Goal: Find specific page/section: Locate a particular part of the current website

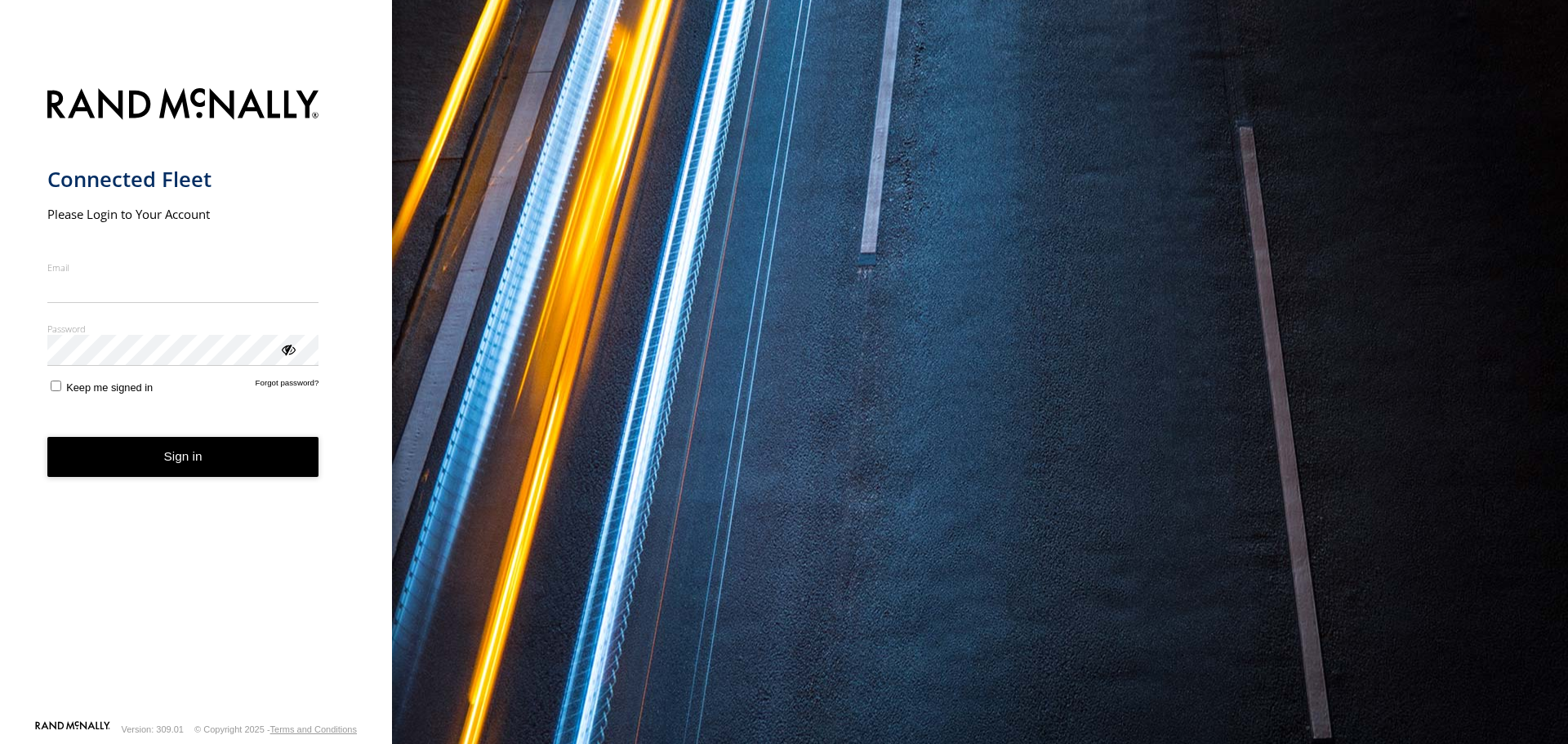
type input "**********"
click at [163, 476] on button "Sign in" at bounding box center [183, 457] width 272 height 40
click at [216, 449] on button "Sign in" at bounding box center [183, 457] width 272 height 40
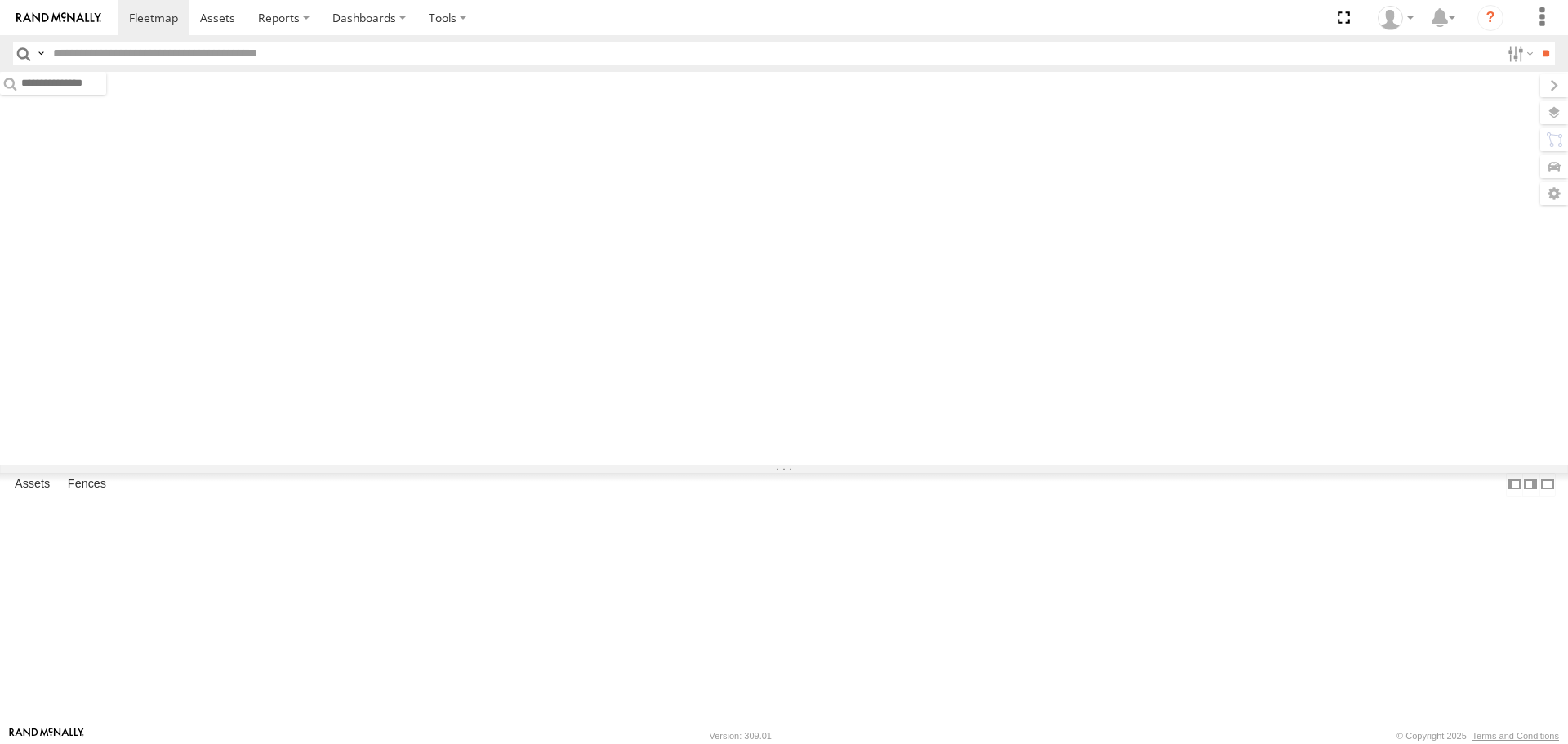
click at [286, 48] on input "text" at bounding box center [773, 53] width 1453 height 24
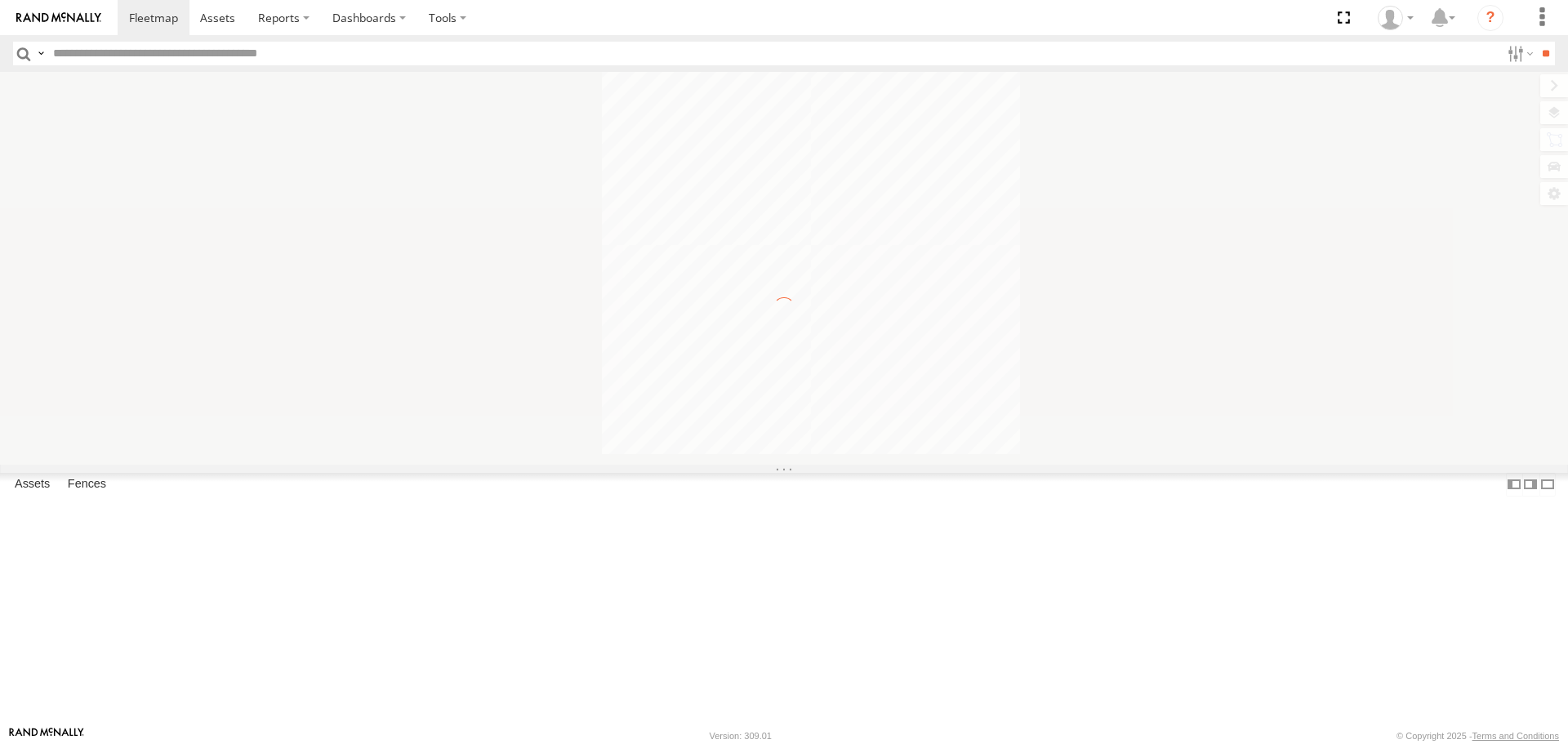
paste input "******"
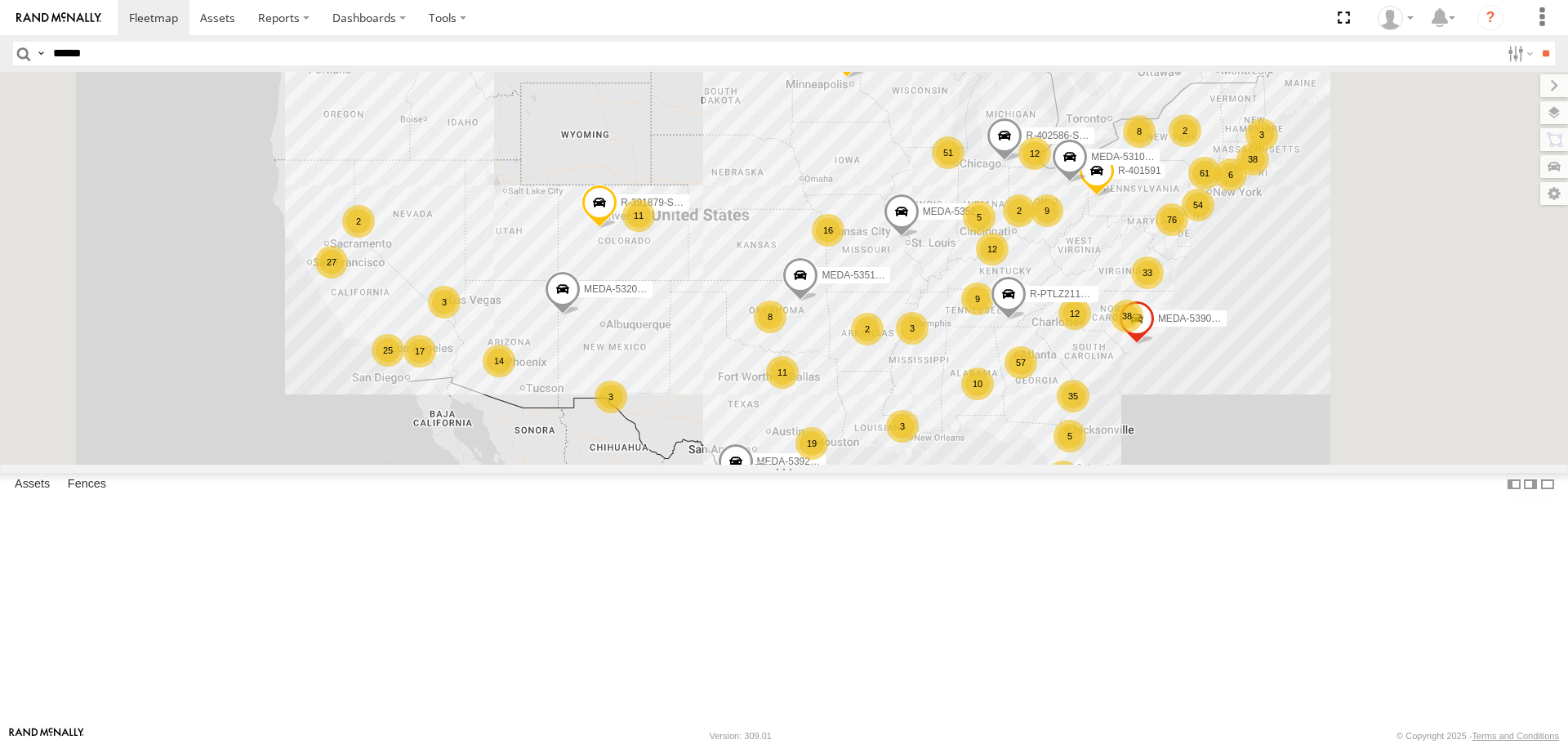
type input "******"
click at [1536, 42] on input "**" at bounding box center [1545, 53] width 19 height 24
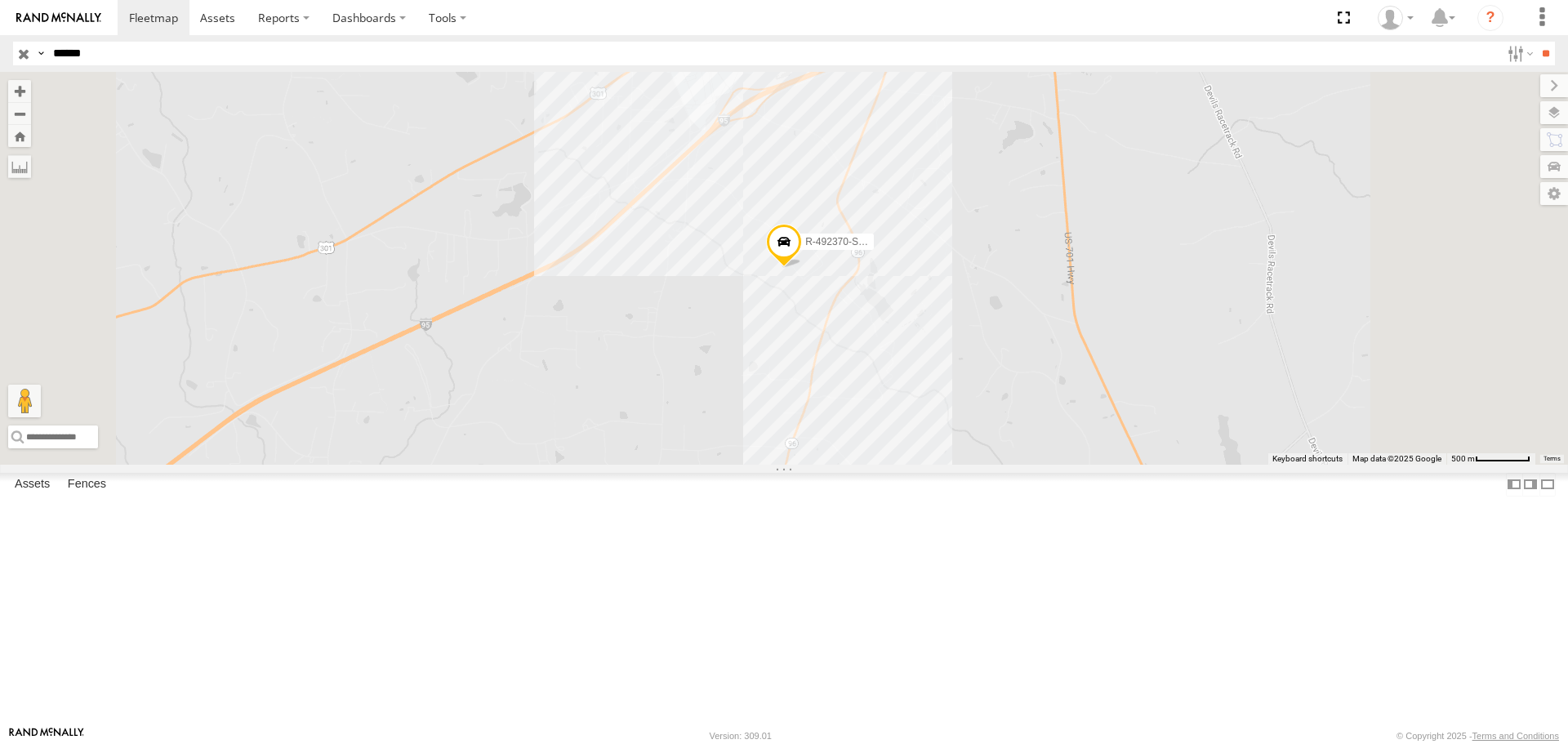
click at [0, 0] on div "C-03" at bounding box center [0, 0] width 0 height 0
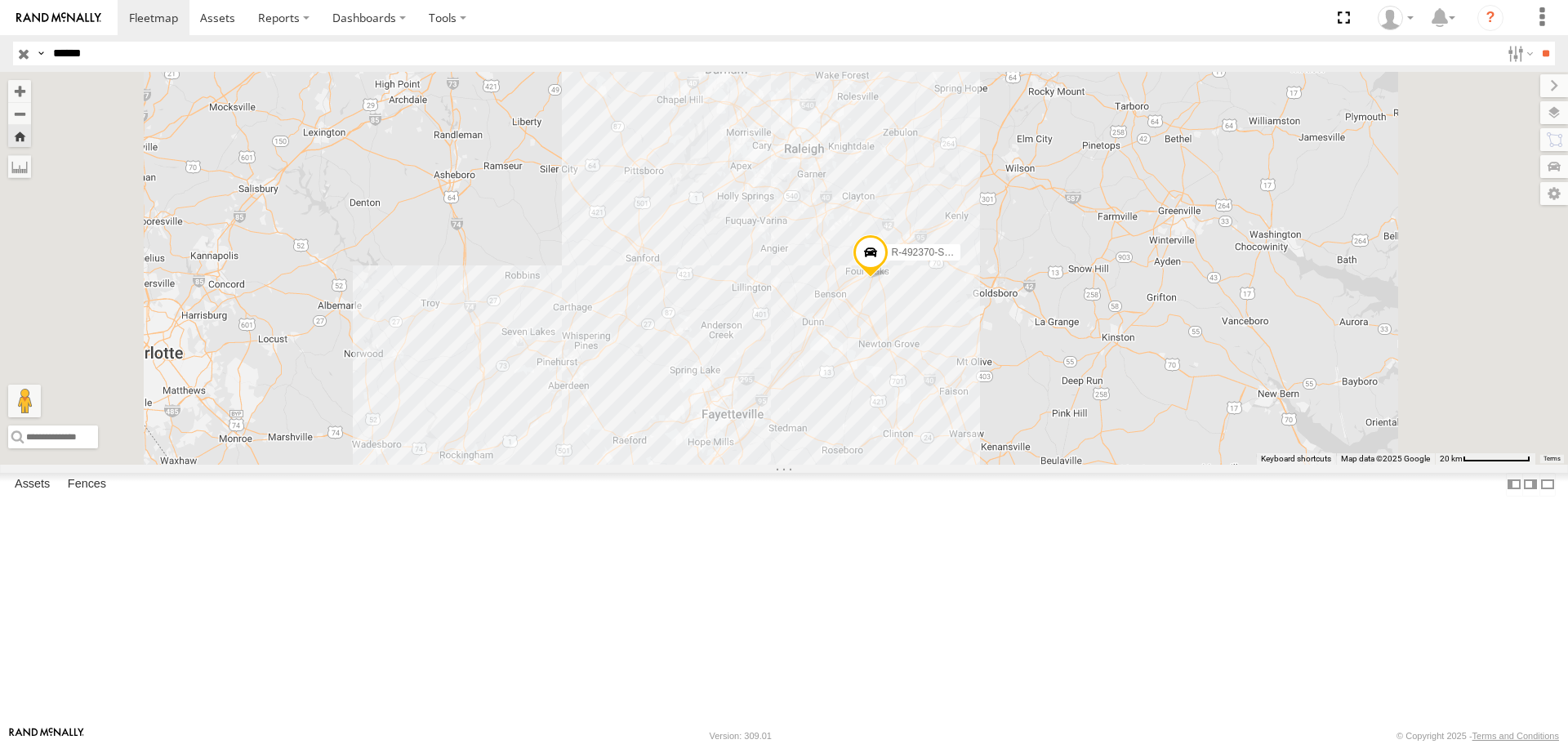
drag, startPoint x: 1233, startPoint y: 419, endPoint x: 1139, endPoint y: 420, distance: 94.0
click at [1160, 420] on div "R-492370-Swing" at bounding box center [784, 268] width 1568 height 392
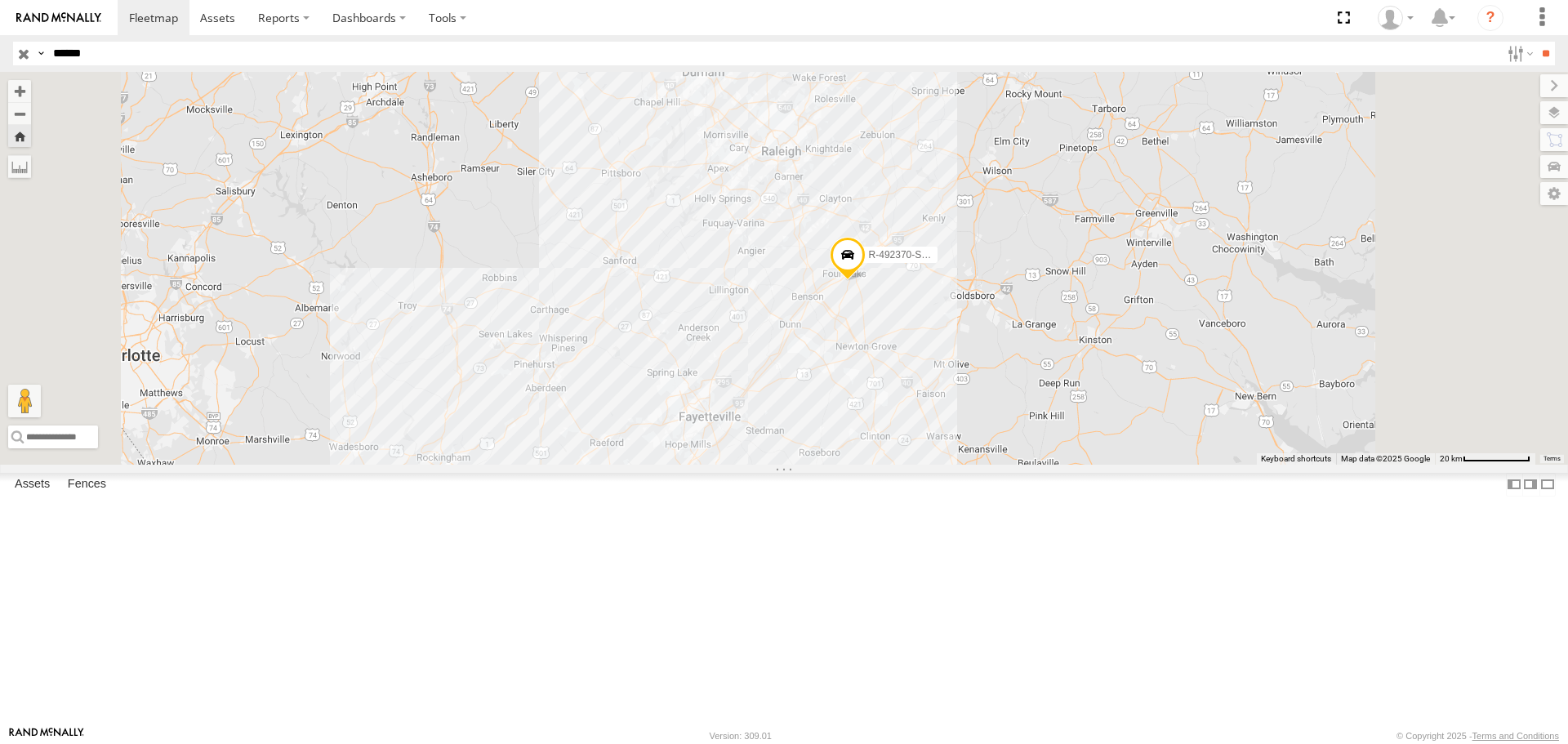
click at [865, 281] on span at bounding box center [848, 260] width 36 height 44
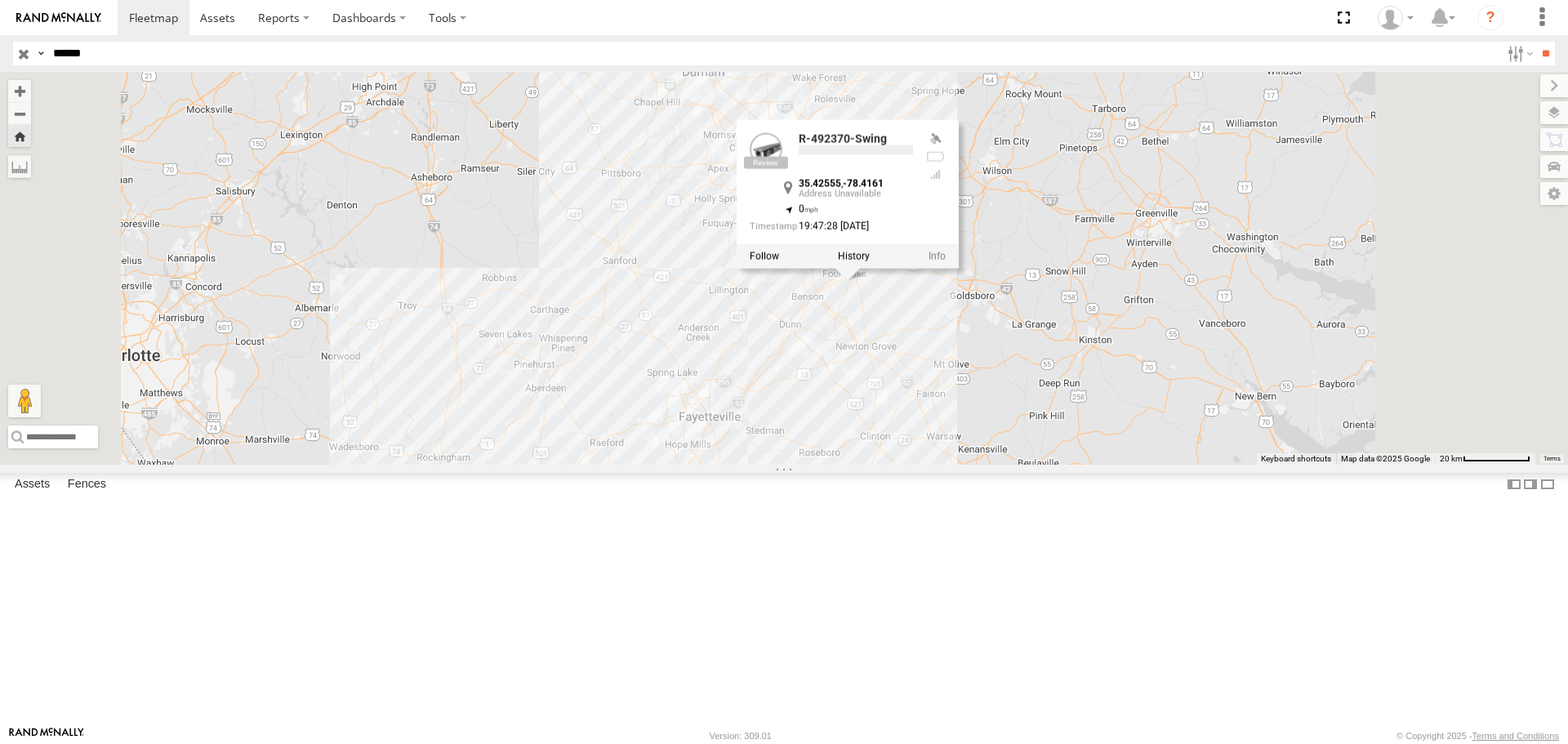
click at [959, 268] on div at bounding box center [848, 257] width 222 height 25
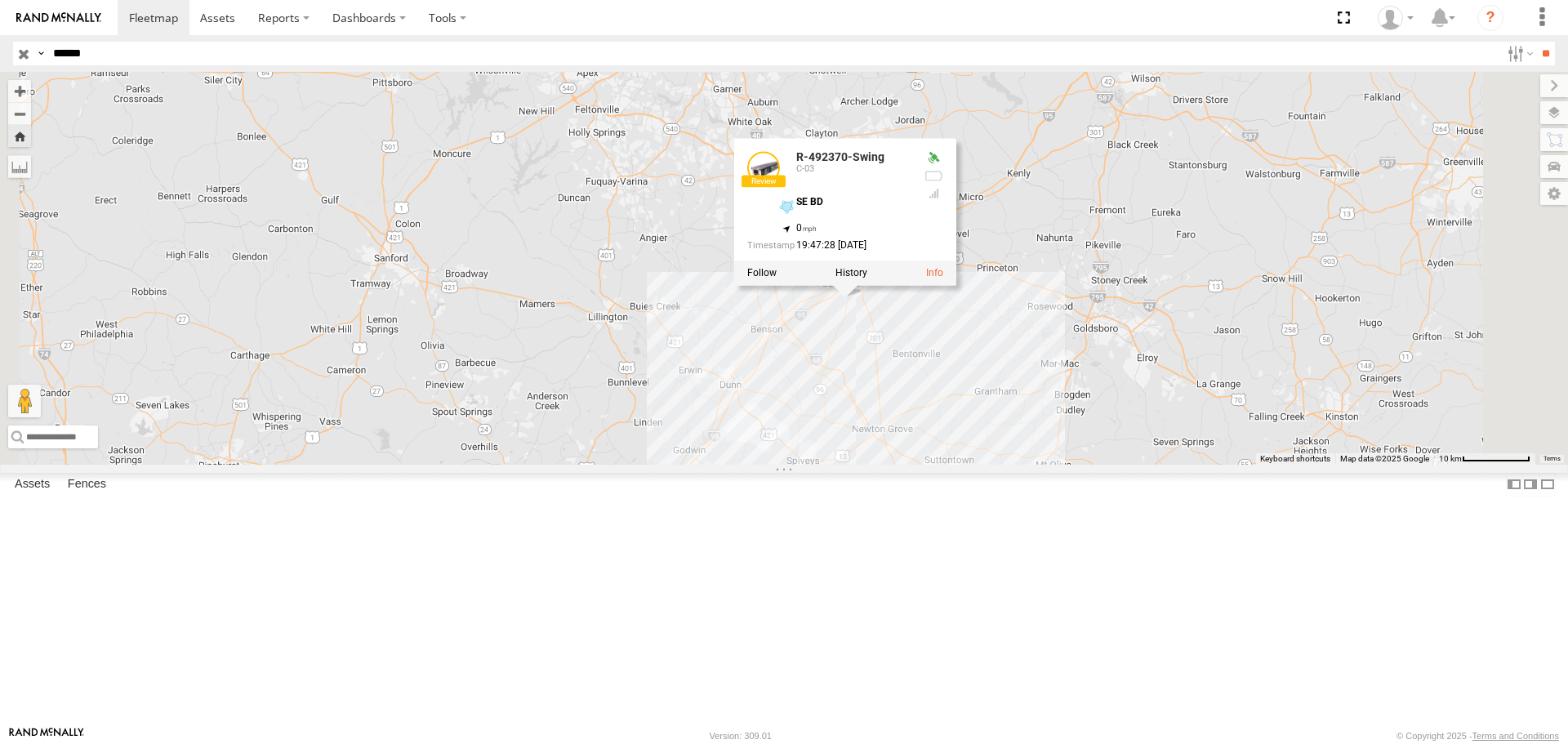
click at [1047, 446] on div "R-492370-Swing R-492370-Swing C-03 SE BD 35.42555 , -78.4161 0 19:47:28 [DATE]" at bounding box center [784, 268] width 1568 height 392
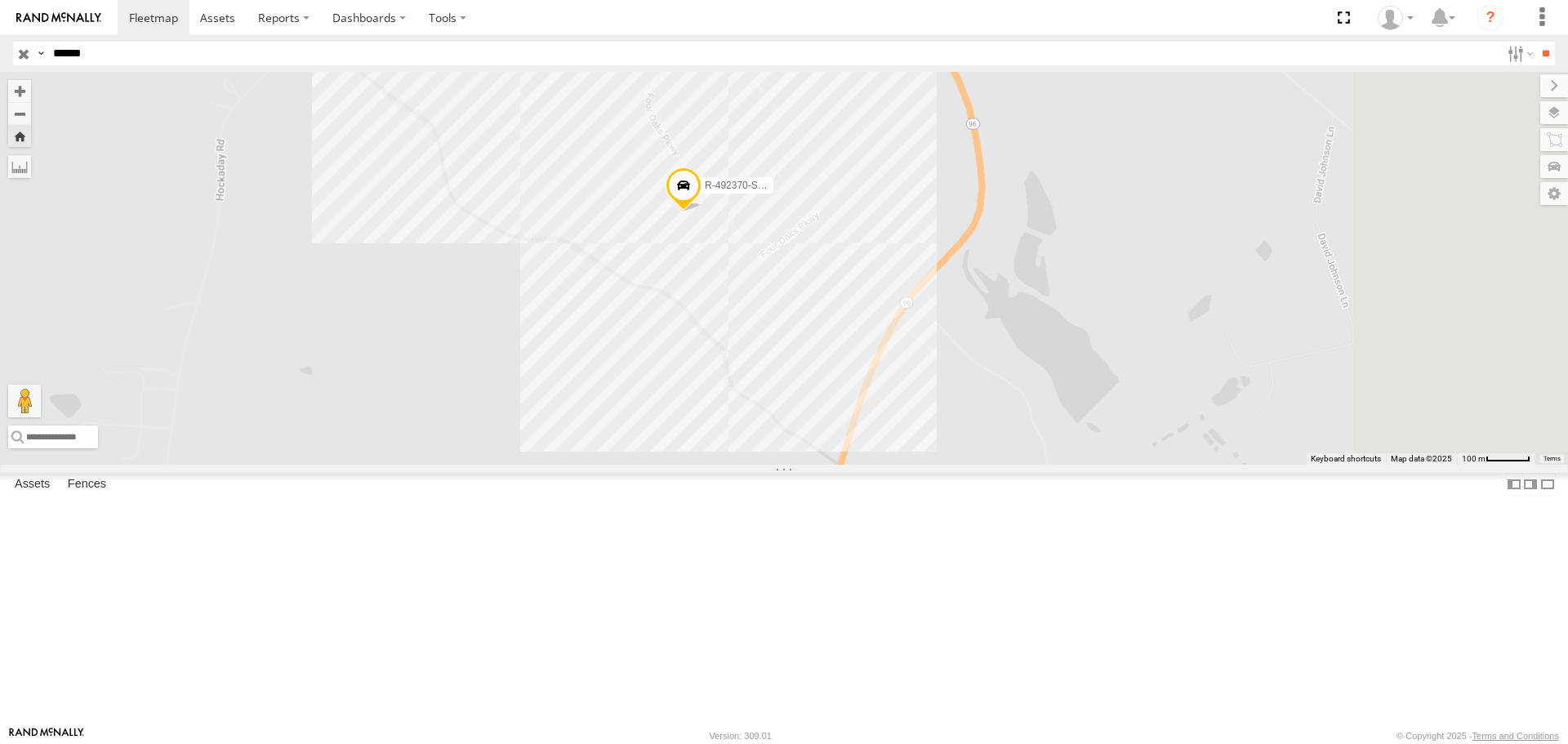
drag, startPoint x: 919, startPoint y: 408, endPoint x: 802, endPoint y: 652, distance: 270.6
click at [802, 464] on div "R-492370-Swing" at bounding box center [784, 268] width 1568 height 392
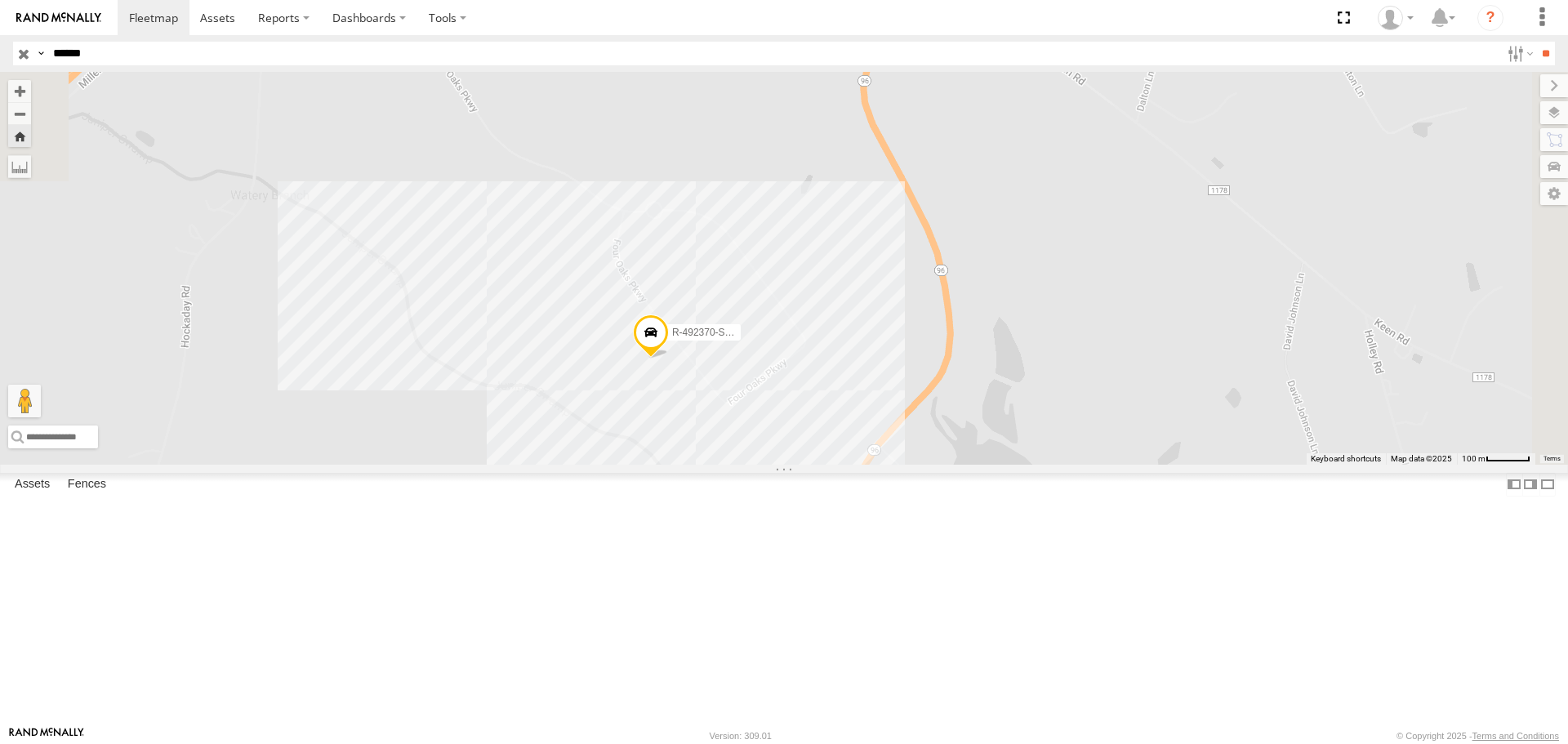
drag, startPoint x: 881, startPoint y: 428, endPoint x: 872, endPoint y: 529, distance: 101.4
click at [859, 464] on div "R-492370-Swing" at bounding box center [784, 268] width 1568 height 392
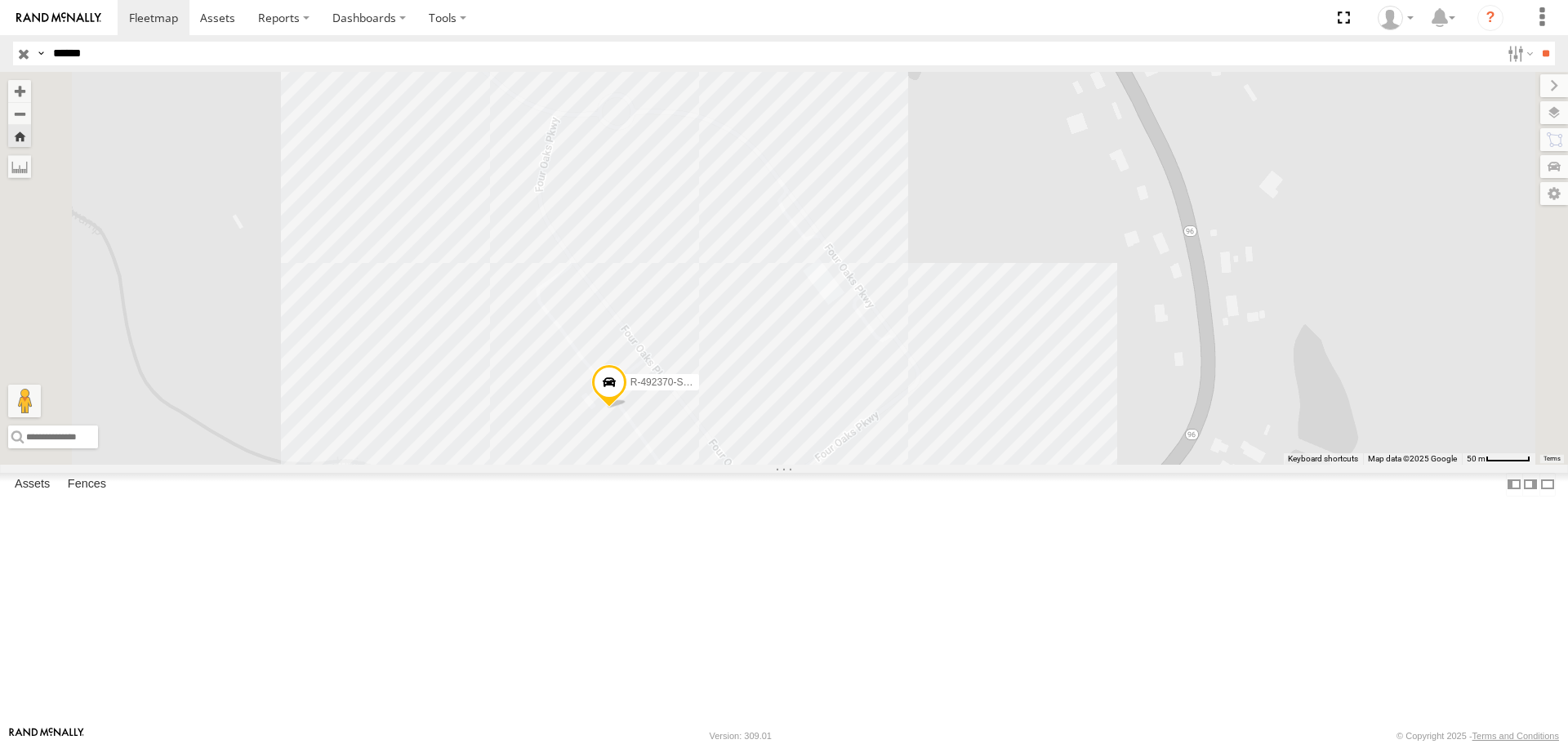
drag, startPoint x: 890, startPoint y: 513, endPoint x: 900, endPoint y: 436, distance: 77.6
click at [900, 438] on div "R-492370-Swing" at bounding box center [784, 268] width 1568 height 392
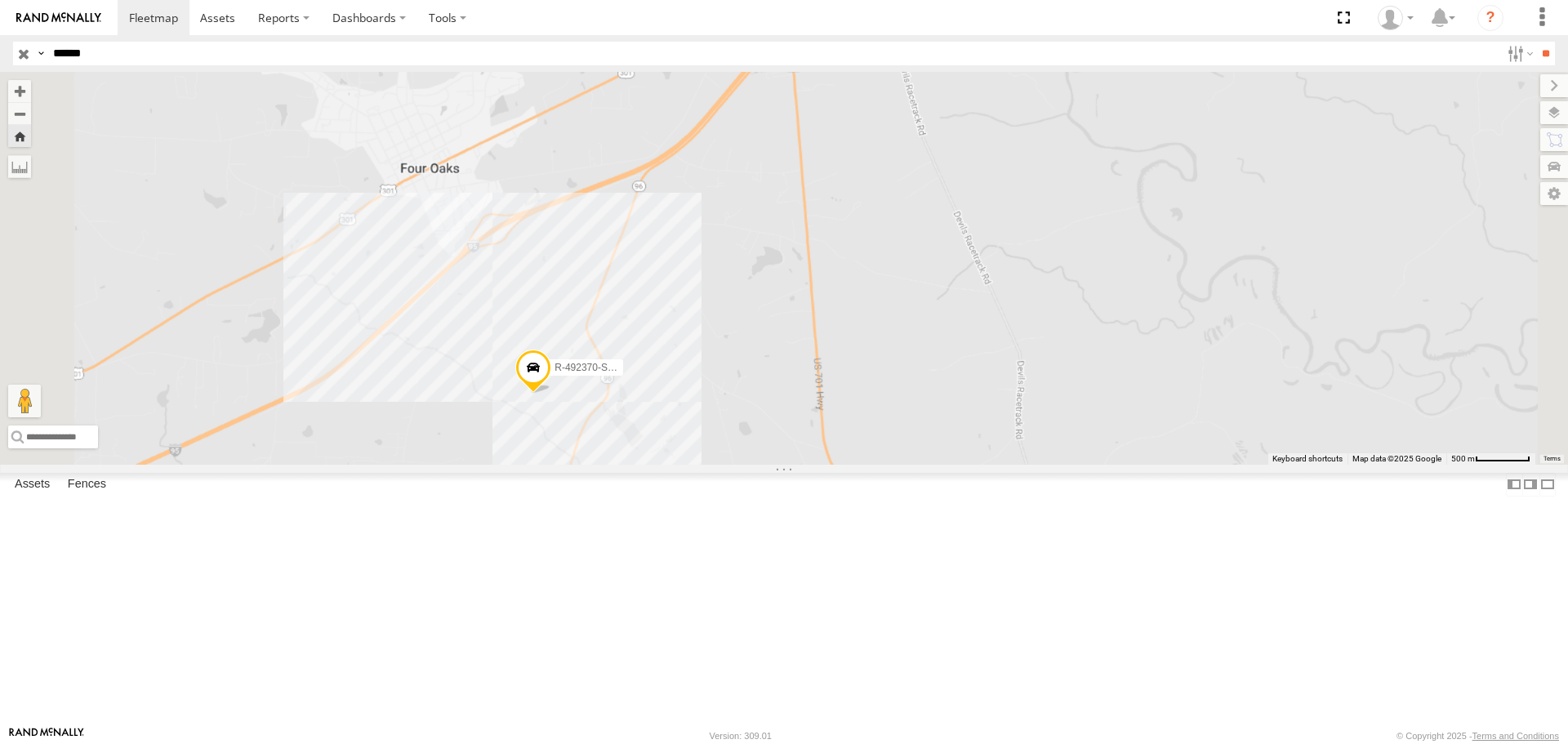
drag, startPoint x: 765, startPoint y: 523, endPoint x: 875, endPoint y: 449, distance: 132.6
click at [875, 449] on div "R-492370-Swing" at bounding box center [784, 268] width 1568 height 392
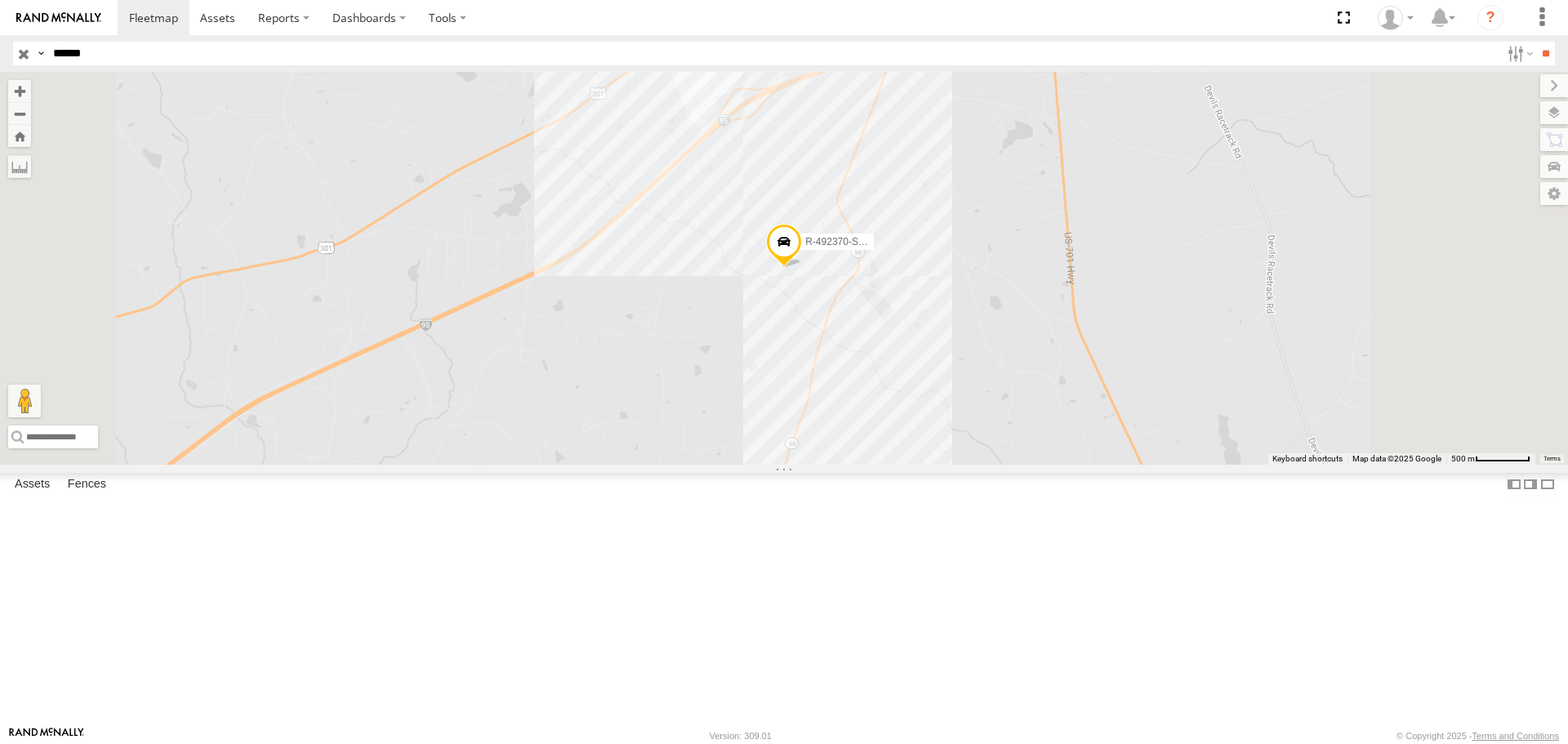
click at [0, 0] on div "R-492370-Swing C-03 SE BD Medline Industries Inc 35.42555 -78.4161 Video" at bounding box center [0, 0] width 0 height 0
